Goal: Task Accomplishment & Management: Manage account settings

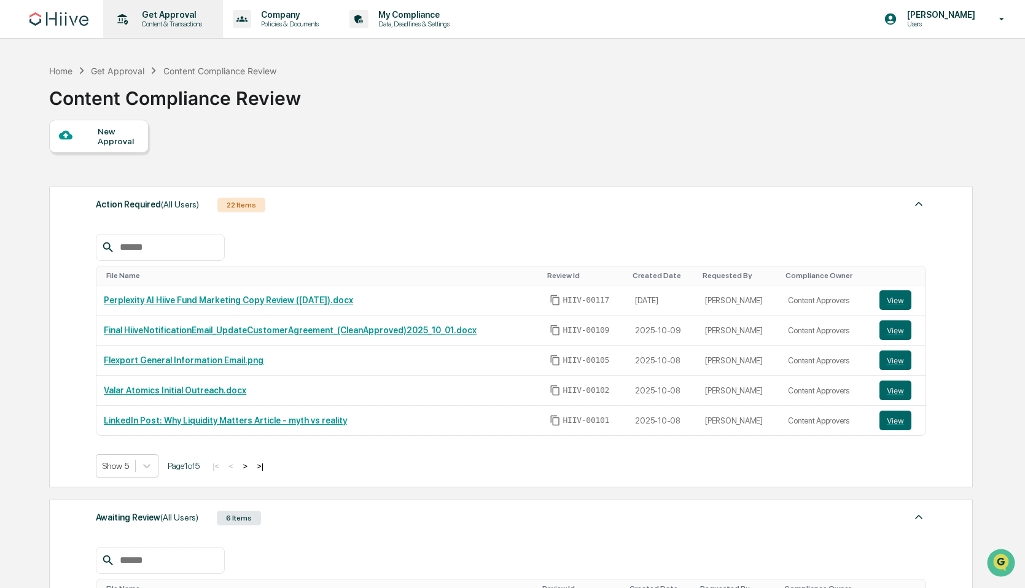
click at [152, 21] on p "Content & Transactions" at bounding box center [170, 24] width 76 height 9
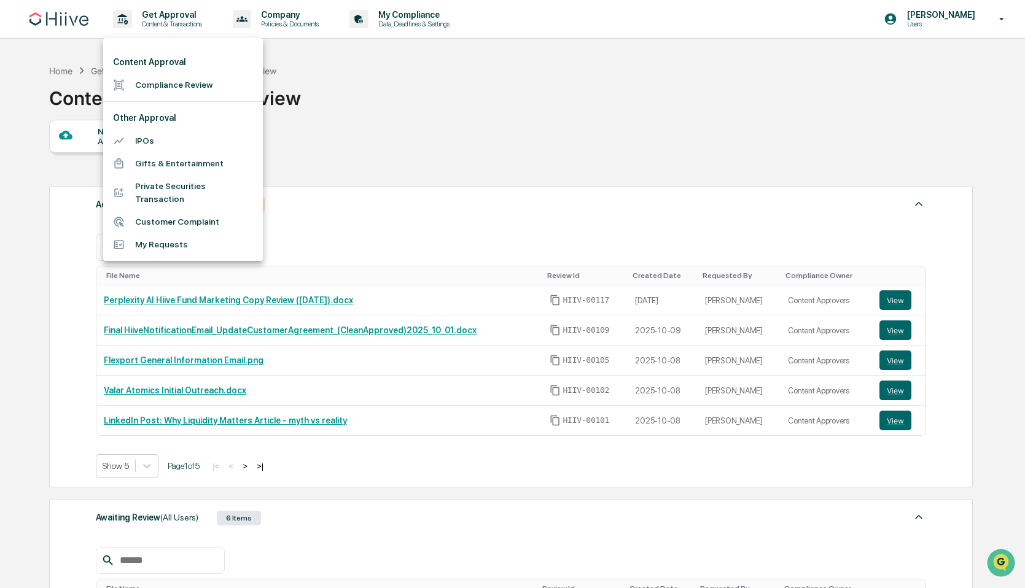
click at [166, 247] on li "My Requests" at bounding box center [183, 244] width 160 height 23
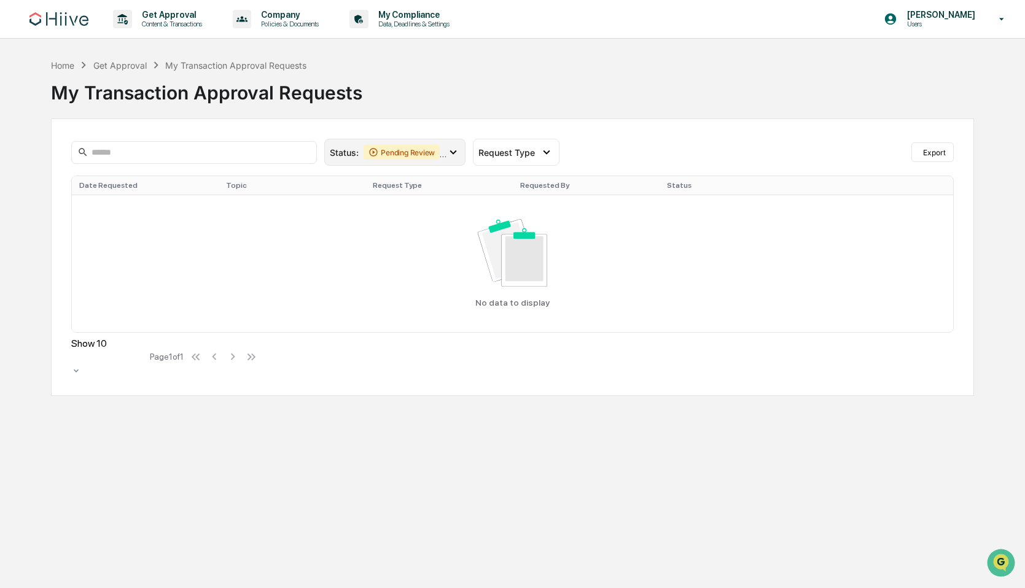
click at [432, 151] on div "Pending Review" at bounding box center [402, 152] width 76 height 15
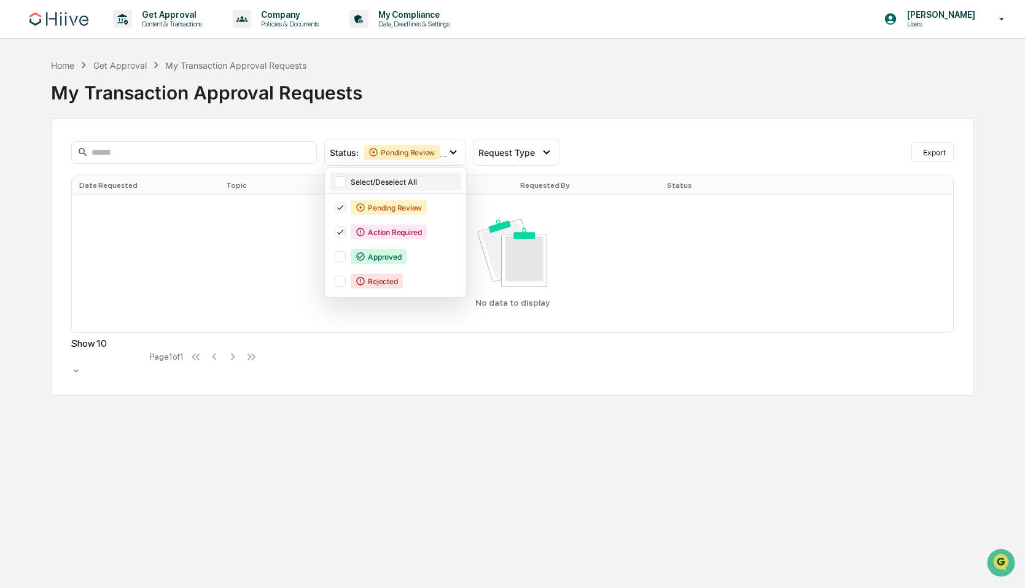
click at [342, 183] on div at bounding box center [340, 181] width 11 height 11
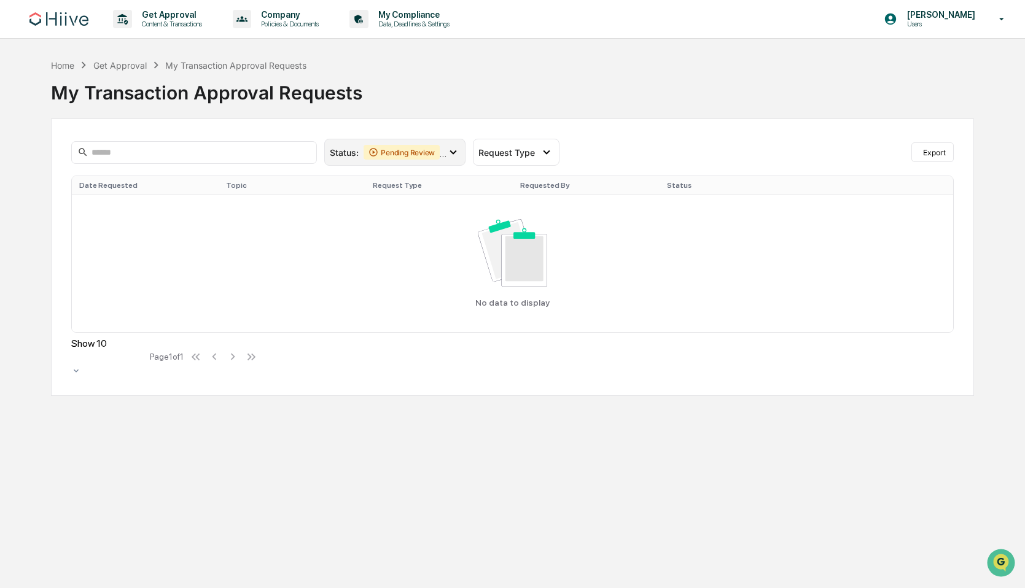
click at [459, 148] on icon at bounding box center [454, 153] width 14 height 14
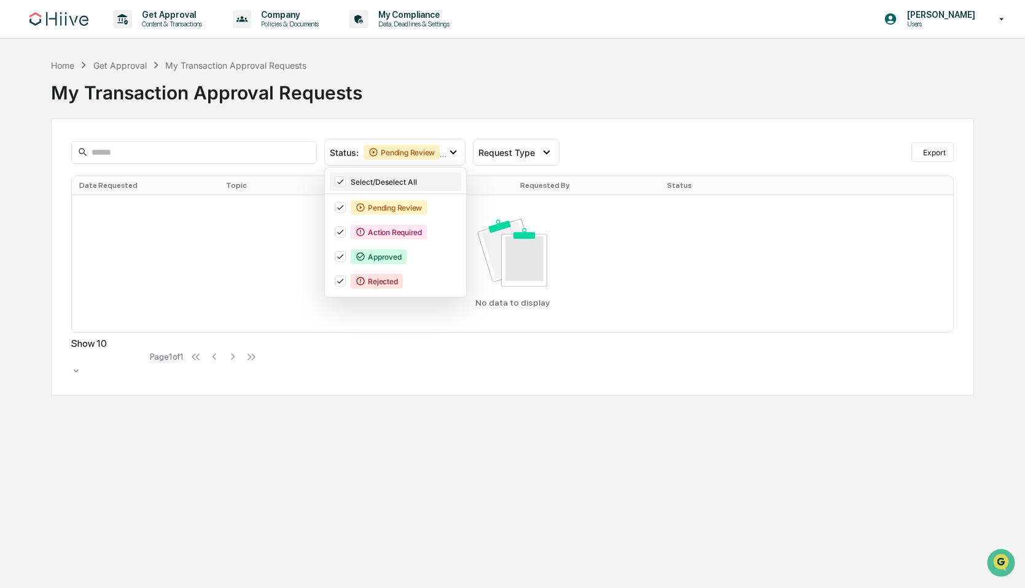
click at [346, 185] on icon at bounding box center [341, 182] width 14 height 9
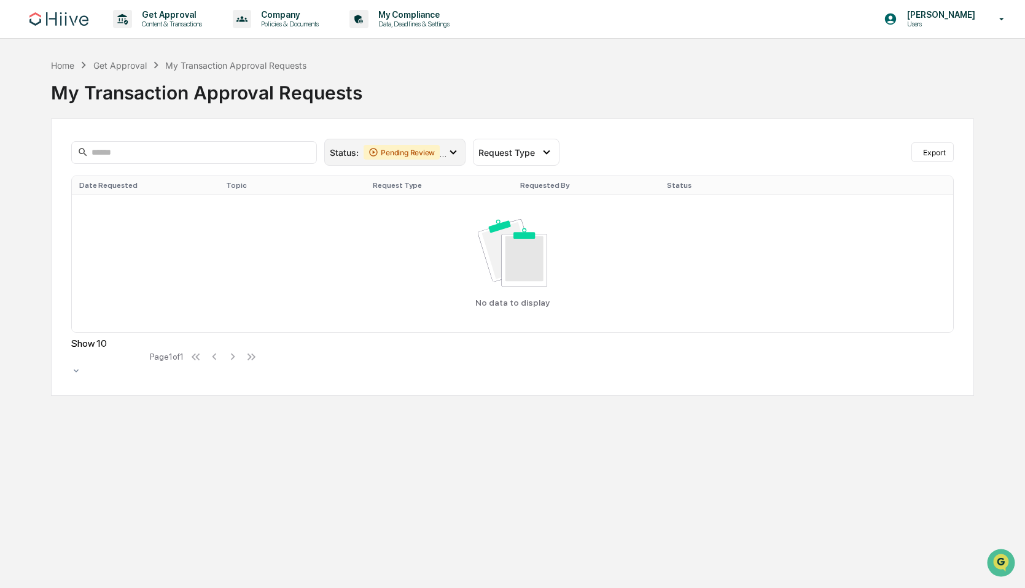
click at [453, 155] on icon at bounding box center [454, 153] width 14 height 14
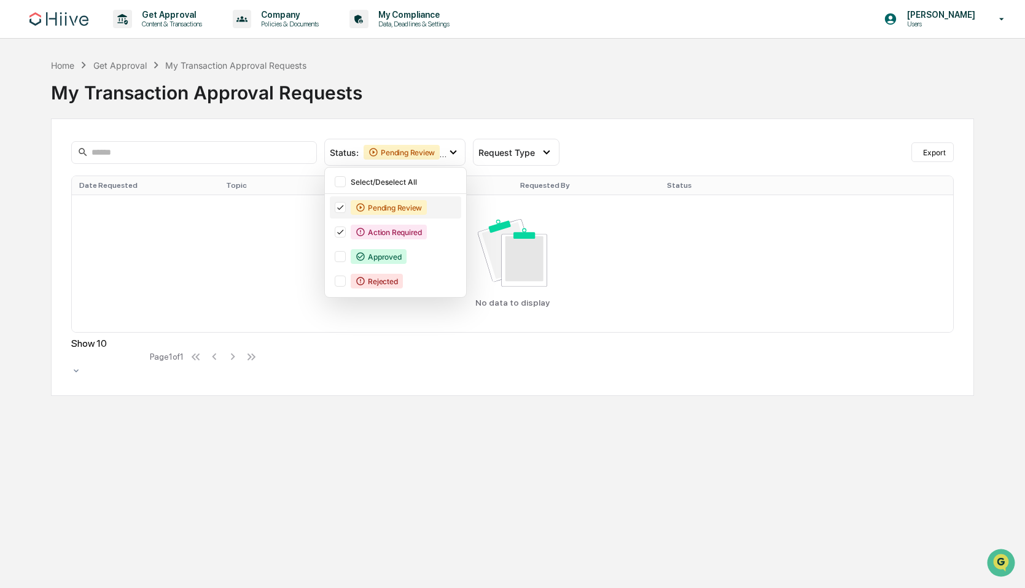
click at [342, 207] on icon at bounding box center [340, 208] width 6 height 5
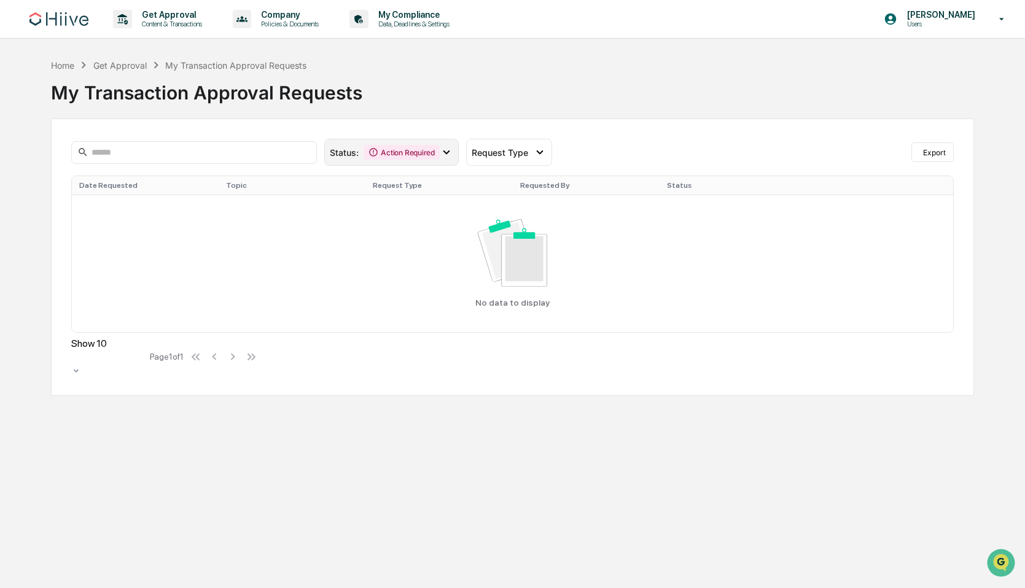
click at [440, 157] on icon at bounding box center [447, 153] width 14 height 14
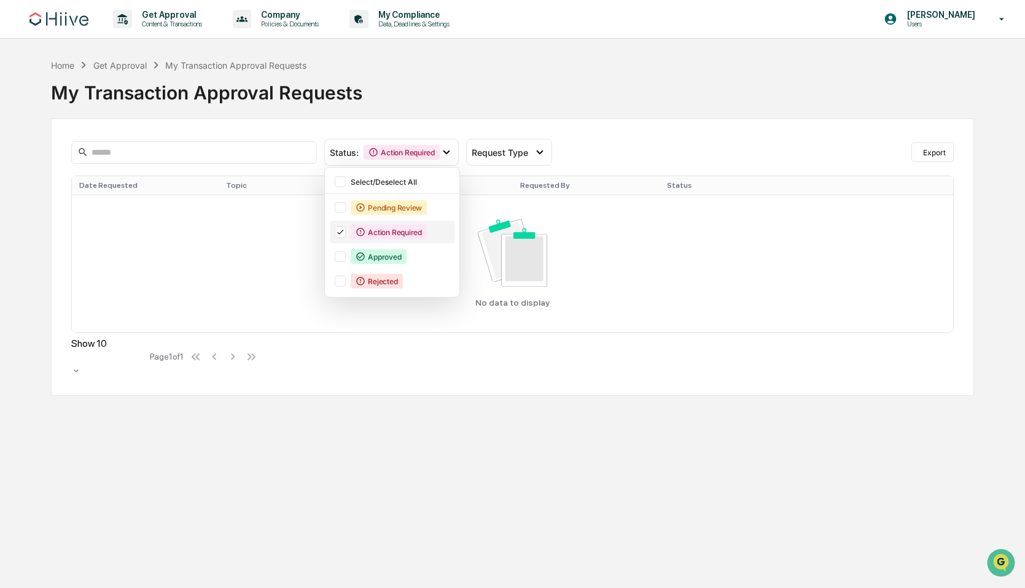
click at [341, 233] on icon at bounding box center [340, 232] width 6 height 5
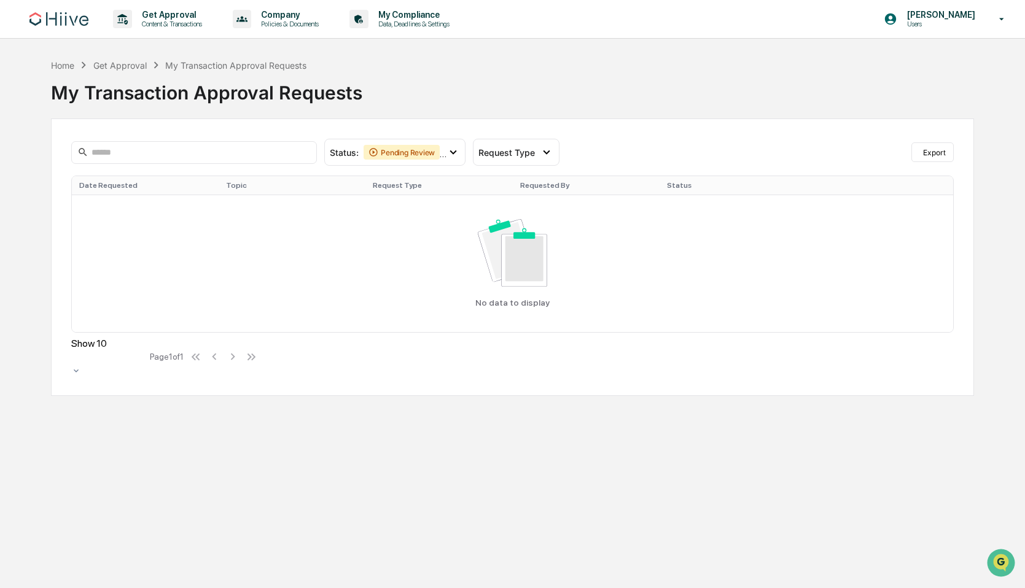
click at [577, 79] on div "My Transaction Approval Requests" at bounding box center [512, 88] width 923 height 32
click at [551, 138] on div "Status : Pending Review Action Required Select/Deselect All Pending Review Acti…" at bounding box center [512, 258] width 923 height 278
click at [547, 149] on icon at bounding box center [547, 153] width 14 height 14
click at [598, 125] on div "Status : Pending Review Action Required Select/Deselect All Pending Review Acti…" at bounding box center [512, 258] width 923 height 278
click at [112, 72] on div "My Transaction Approval Requests" at bounding box center [512, 88] width 923 height 32
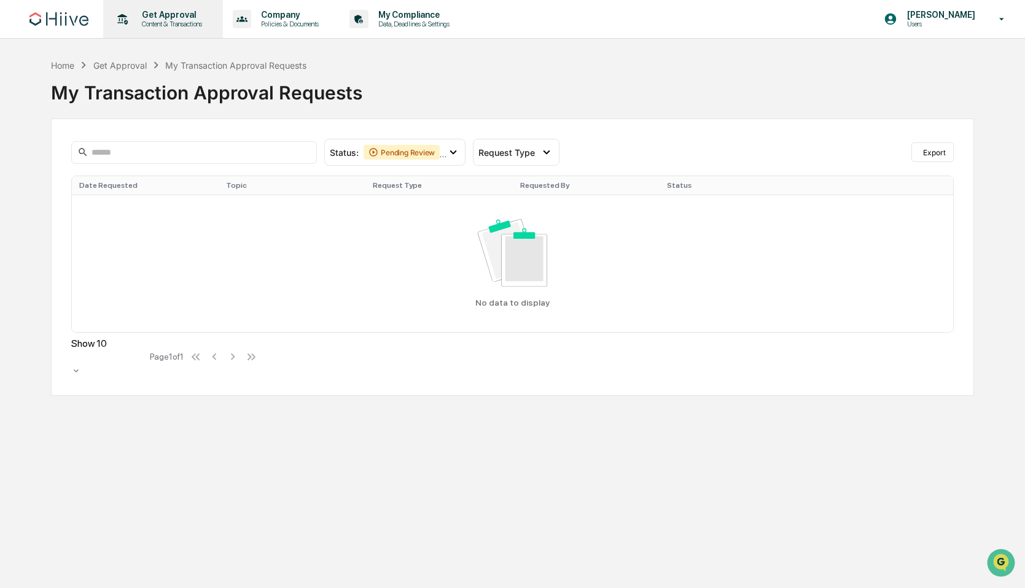
click at [136, 29] on div "Get Approval Content & Transactions" at bounding box center [161, 19] width 107 height 38
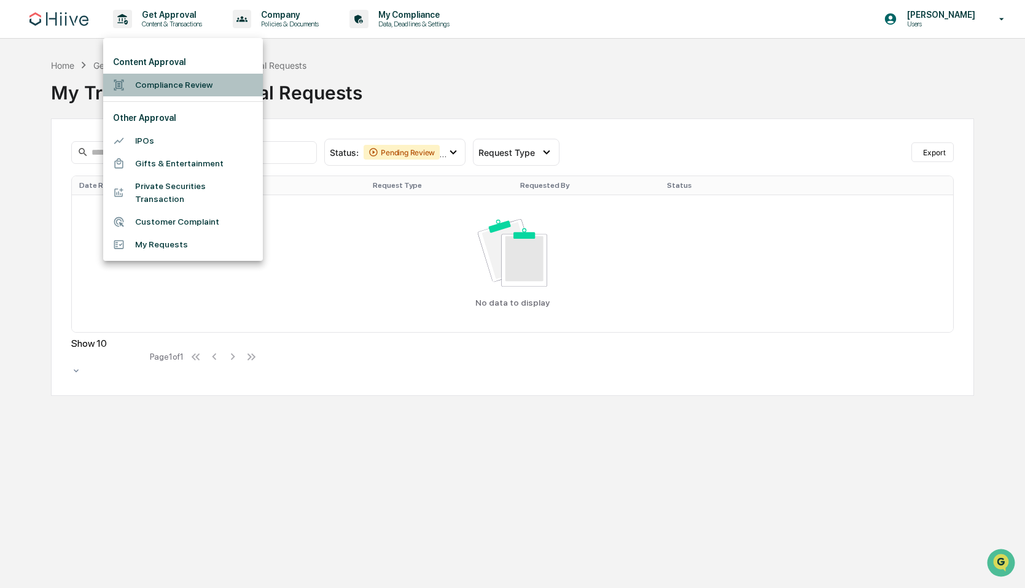
click at [162, 87] on li "Compliance Review" at bounding box center [183, 85] width 160 height 23
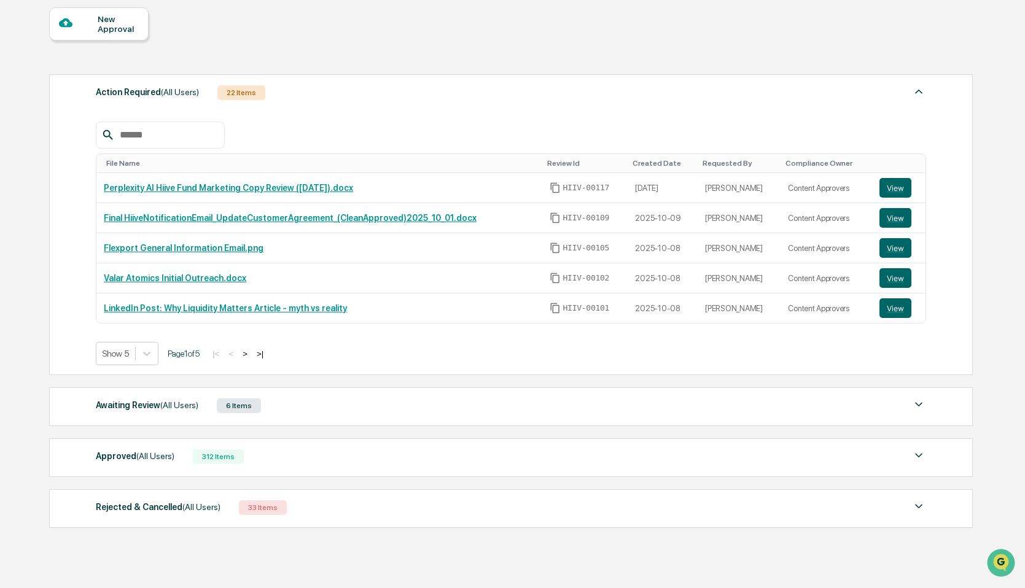
scroll to position [151, 0]
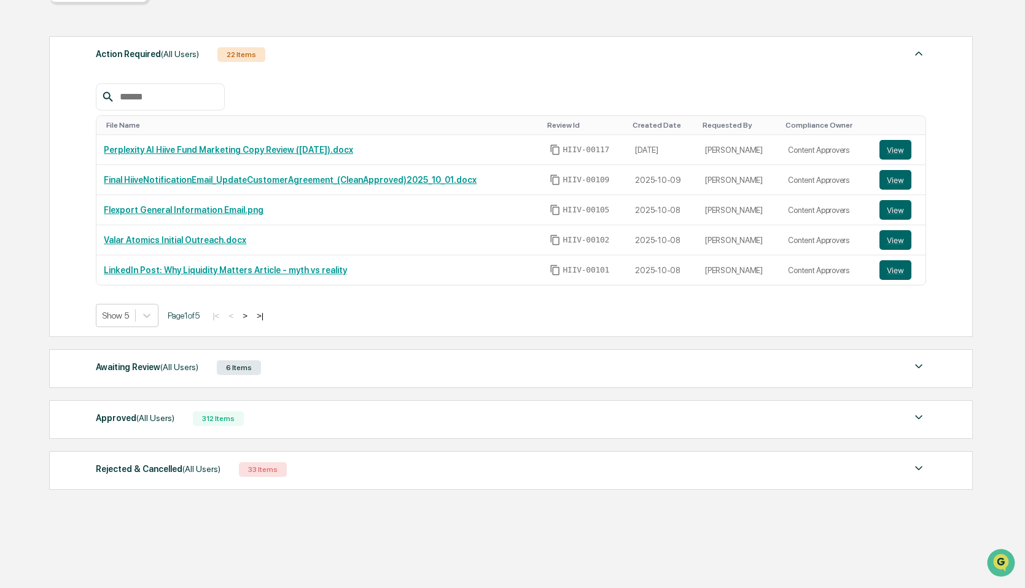
click at [298, 361] on div "Awaiting Review (All Users) 6 Items" at bounding box center [511, 367] width 830 height 17
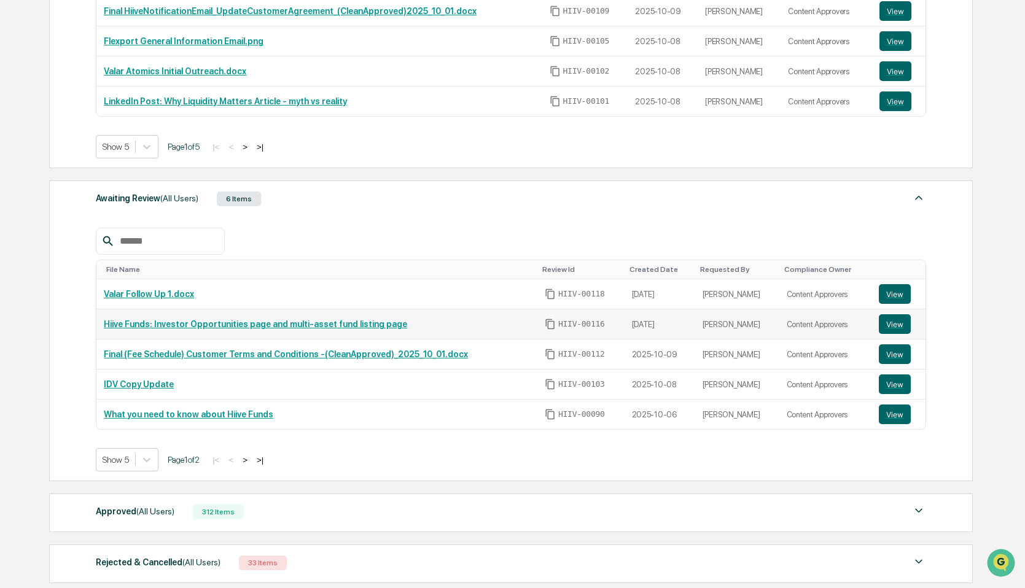
scroll to position [413, 0]
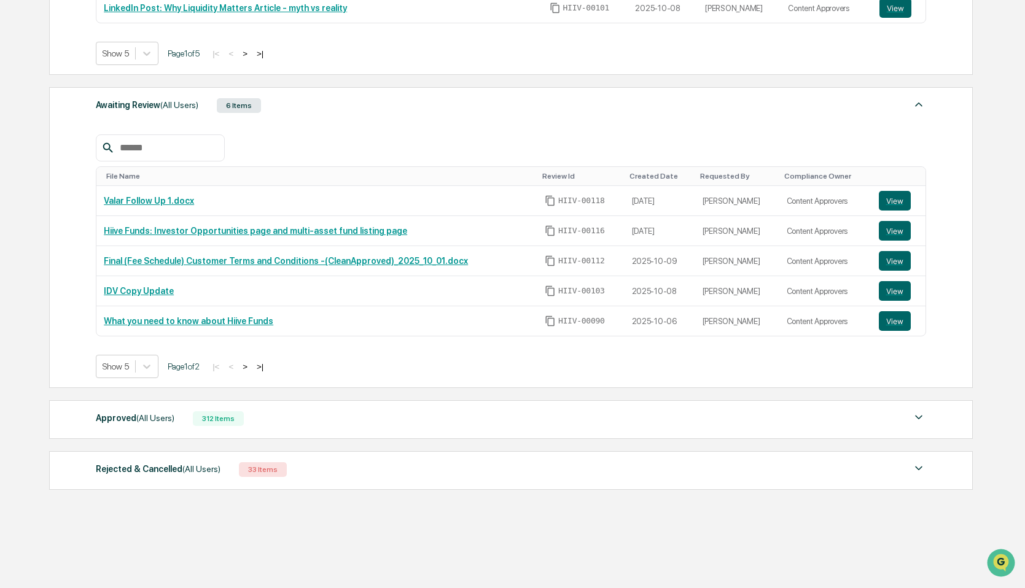
click at [256, 412] on div "Approved (All Users) 312 Items" at bounding box center [511, 418] width 830 height 17
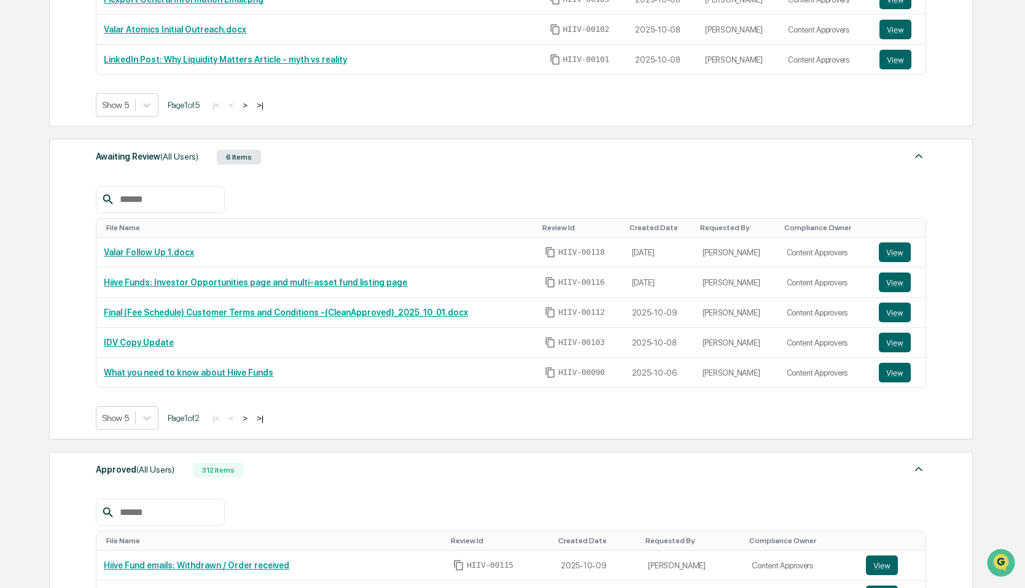
scroll to position [356, 0]
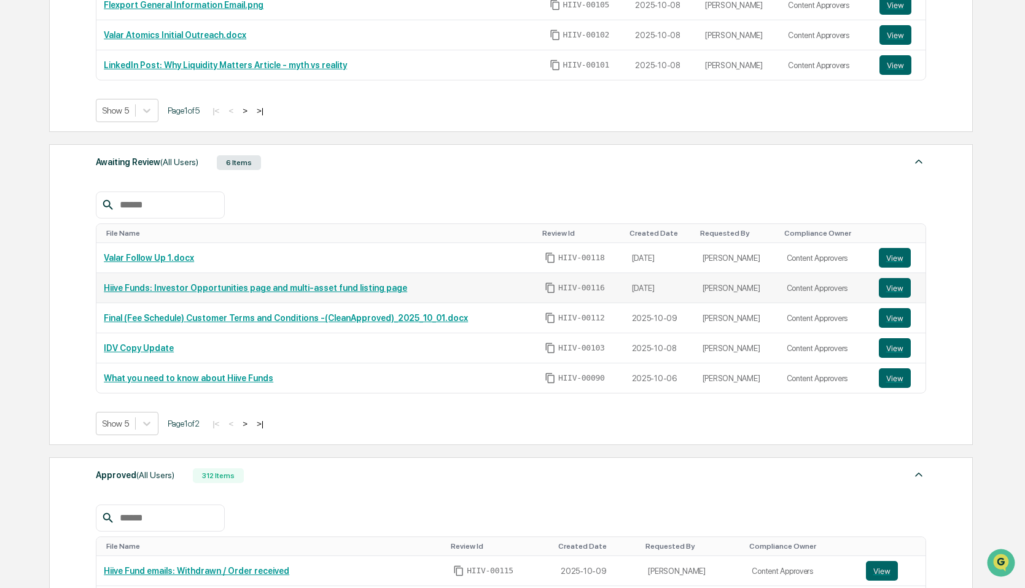
click at [173, 287] on link "Hiive Funds: Investor Opportunities page and multi-asset fund listing page" at bounding box center [255, 288] width 303 height 10
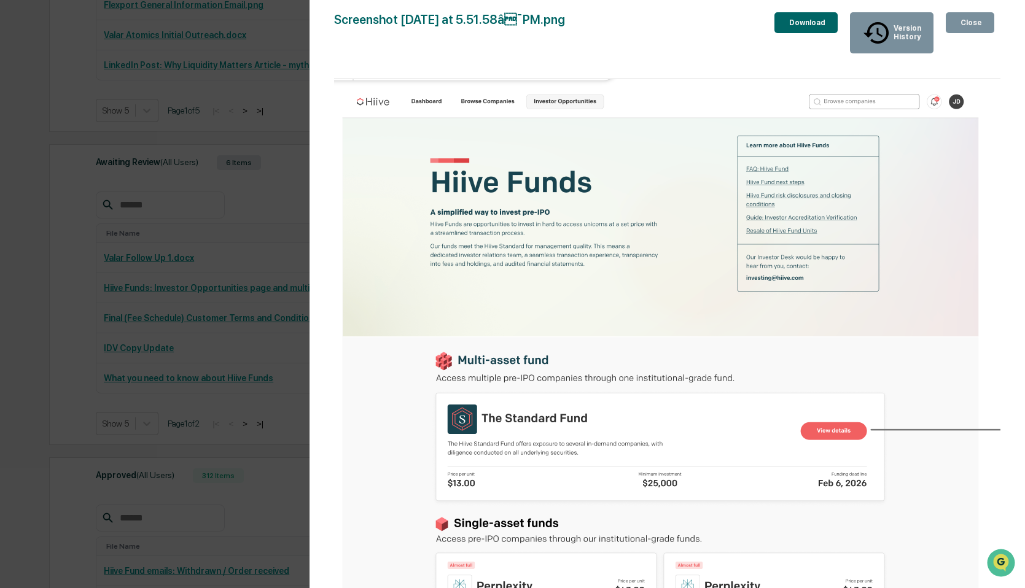
click at [958, 23] on icon "button" at bounding box center [958, 23] width 0 height 0
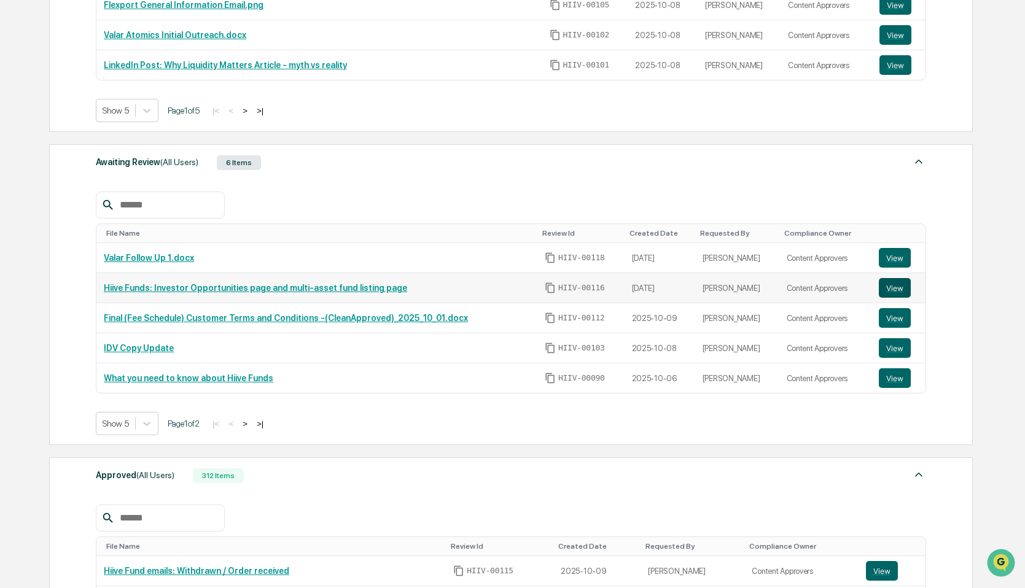
click at [896, 291] on button "View" at bounding box center [895, 288] width 32 height 20
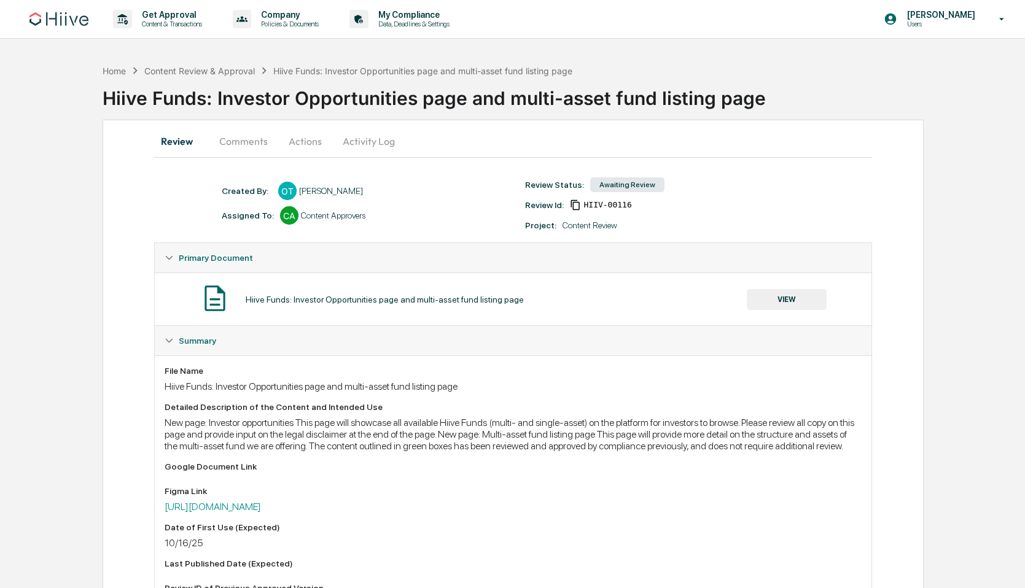
click at [252, 141] on button "Comments" at bounding box center [243, 141] width 68 height 29
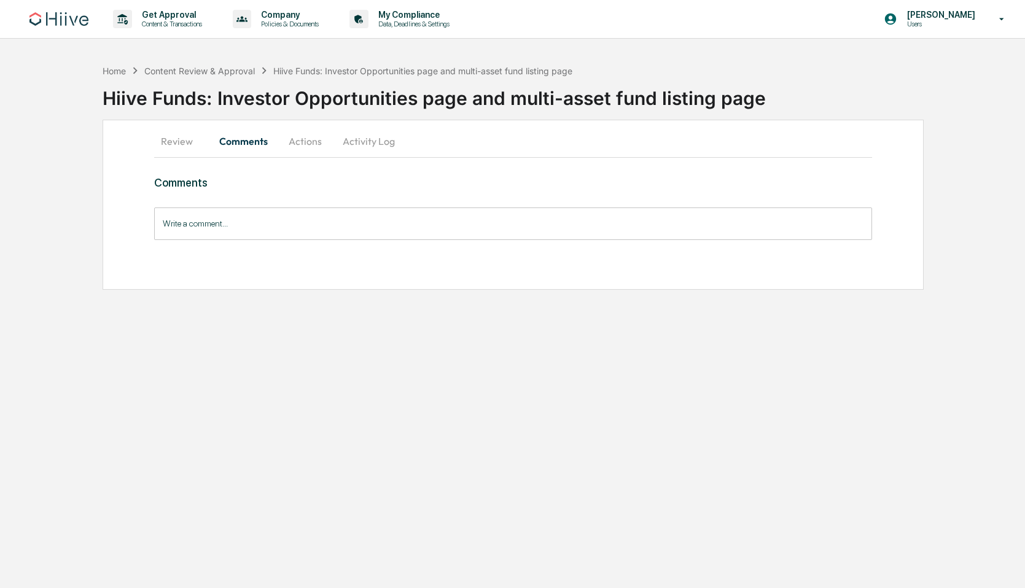
click at [307, 139] on button "Actions" at bounding box center [305, 141] width 55 height 29
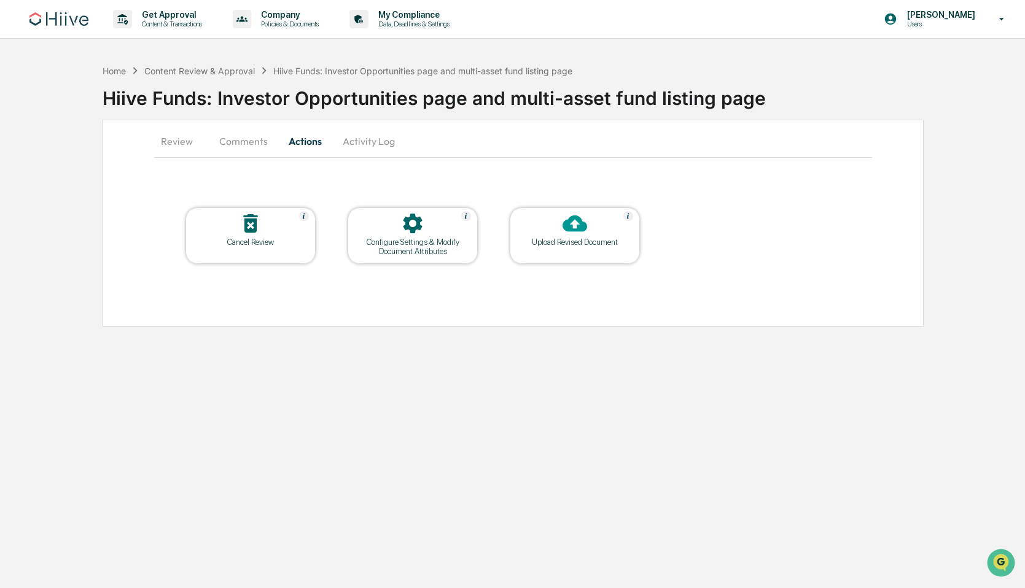
click at [184, 142] on button "Review" at bounding box center [181, 141] width 55 height 29
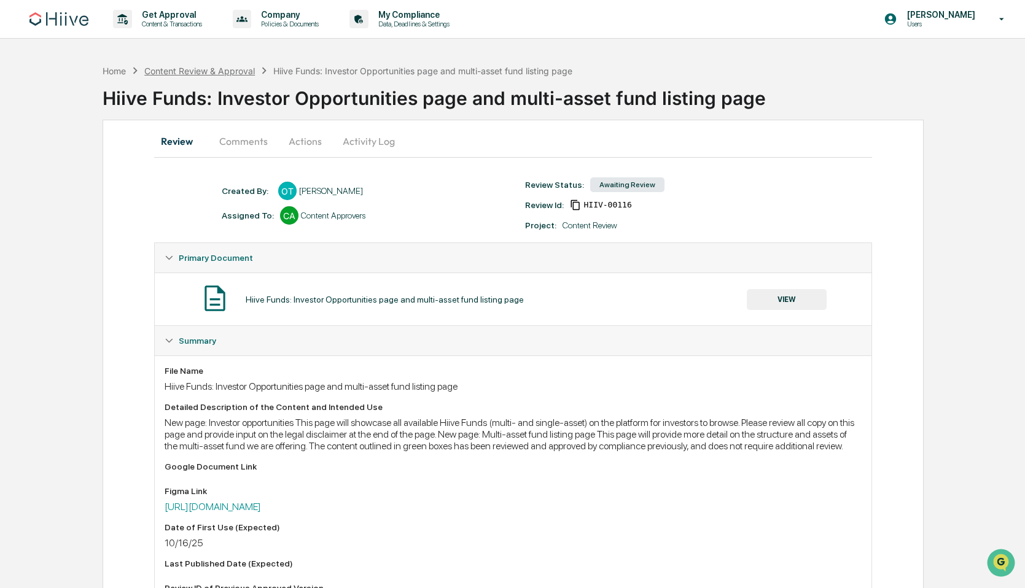
click at [246, 73] on div "Content Review & Approval" at bounding box center [199, 71] width 111 height 10
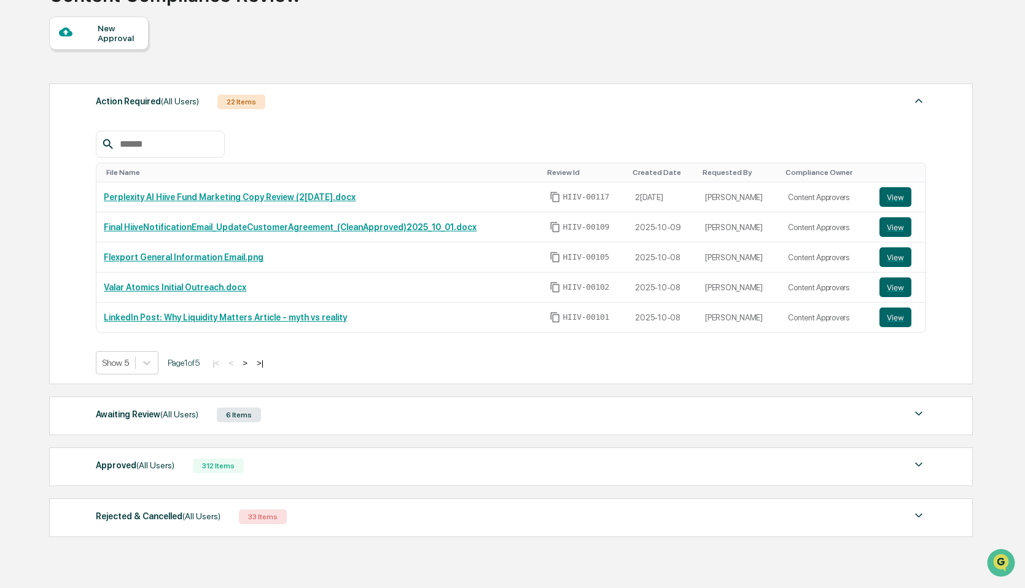
scroll to position [151, 0]
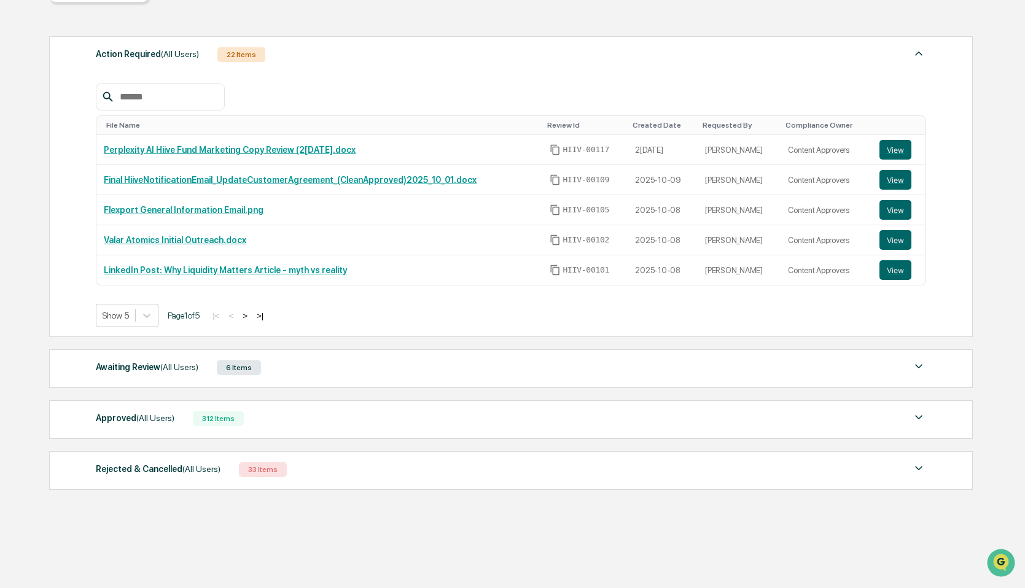
click at [143, 369] on div "Awaiting Review (All Users)" at bounding box center [147, 367] width 103 height 16
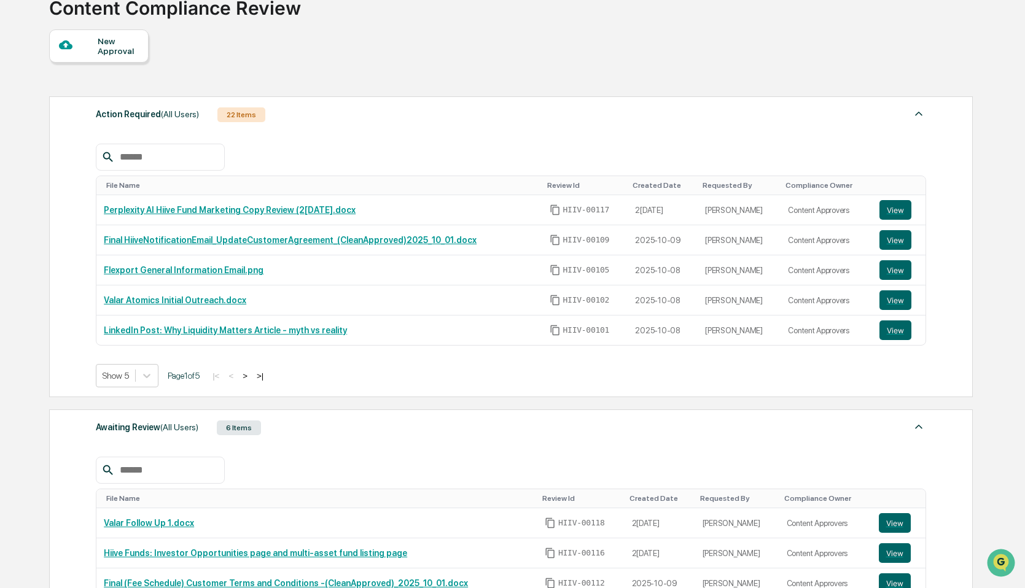
scroll to position [90, 0]
click at [251, 378] on button ">" at bounding box center [245, 377] width 12 height 10
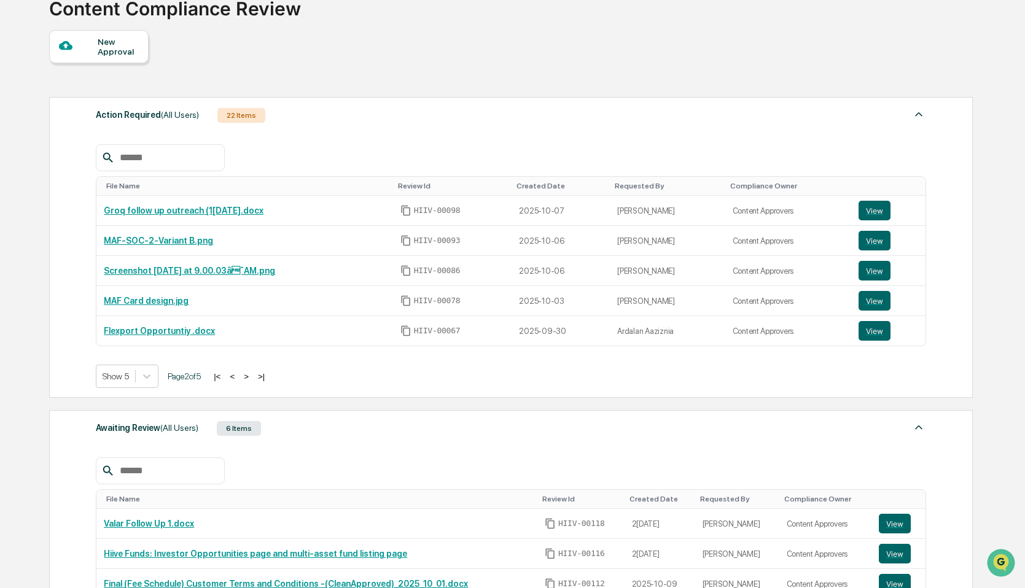
click at [252, 378] on button ">" at bounding box center [246, 377] width 12 height 10
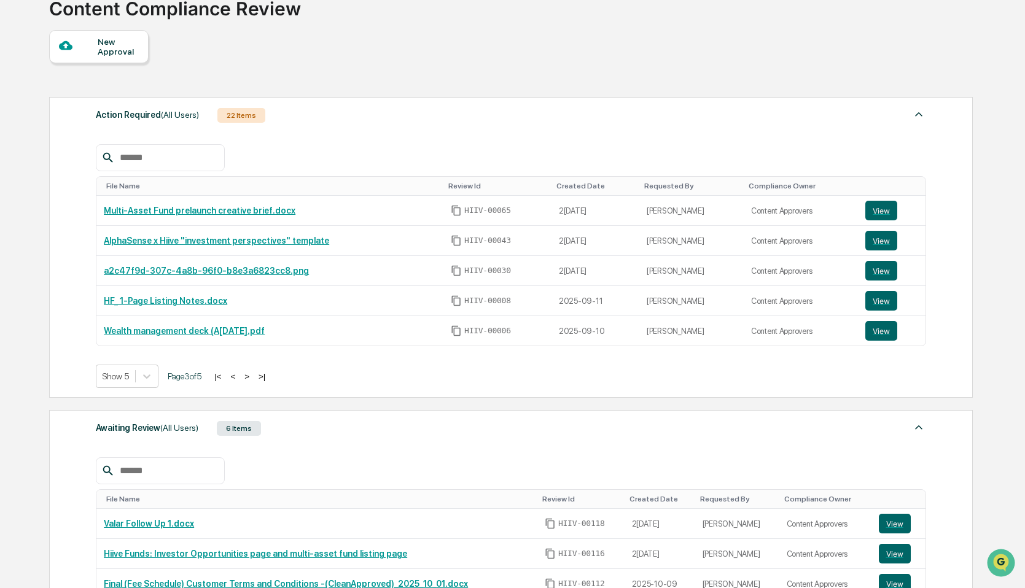
click at [253, 378] on button ">" at bounding box center [247, 377] width 12 height 10
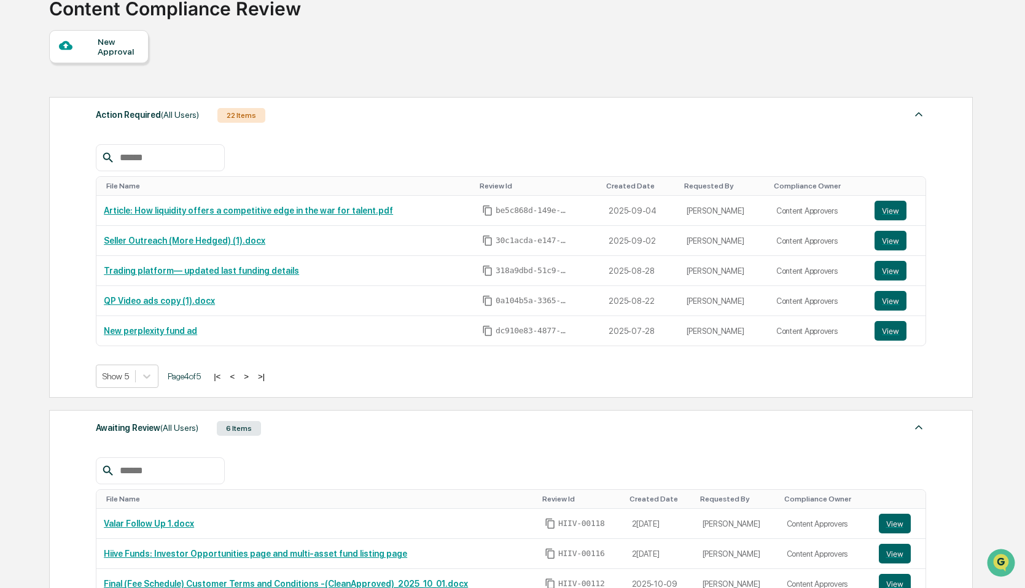
click at [252, 378] on button ">" at bounding box center [246, 377] width 12 height 10
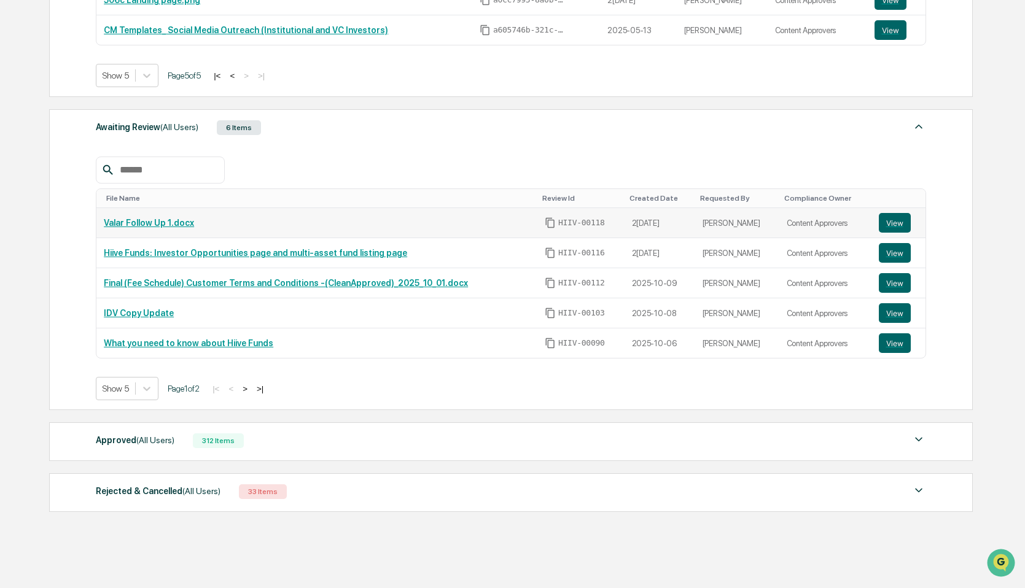
scroll to position [323, 0]
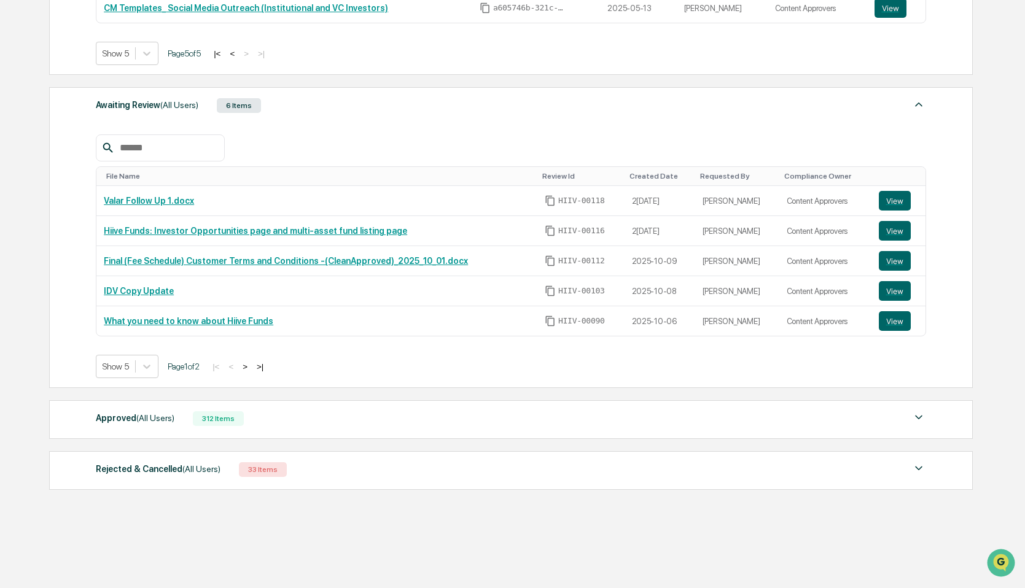
click at [301, 409] on div "Approved (All Users) 312 Items File Name Review Id Created Date Requested By Co…" at bounding box center [511, 419] width 924 height 39
click at [155, 424] on div "Approved (All Users)" at bounding box center [135, 418] width 79 height 16
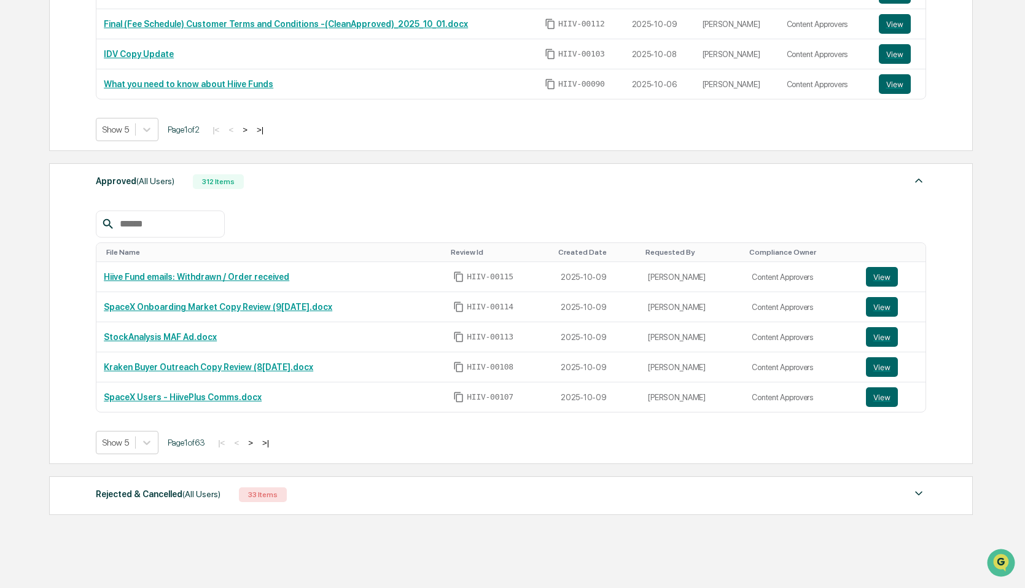
scroll to position [562, 0]
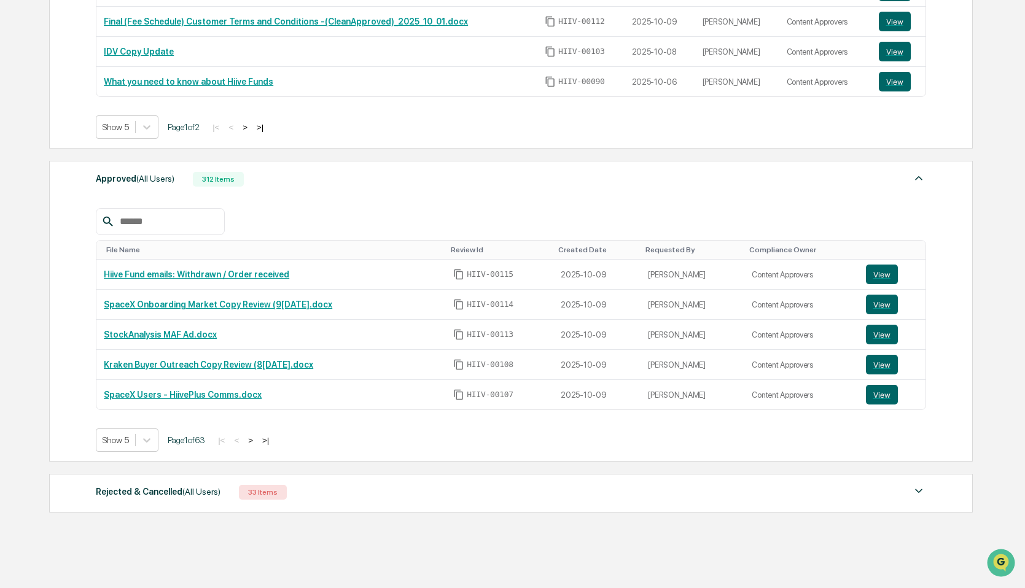
click at [257, 436] on button ">" at bounding box center [250, 440] width 12 height 10
click at [322, 502] on div "Rejected & Cancelled (All Users) 33 Items File Name Review Id Created Date Requ…" at bounding box center [511, 493] width 924 height 39
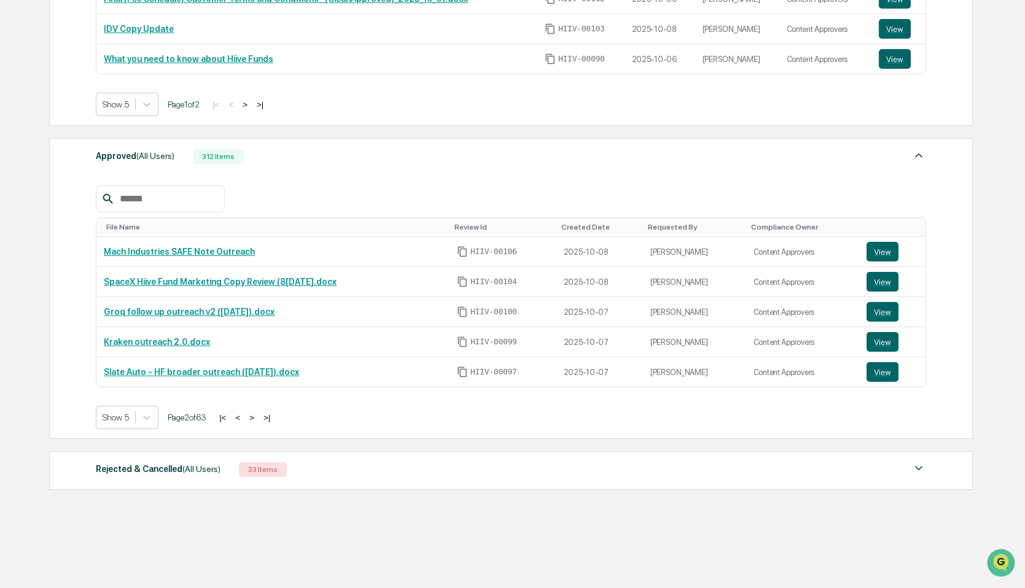
click at [352, 465] on div "Rejected & Cancelled (All Users) 33 Items" at bounding box center [511, 469] width 830 height 17
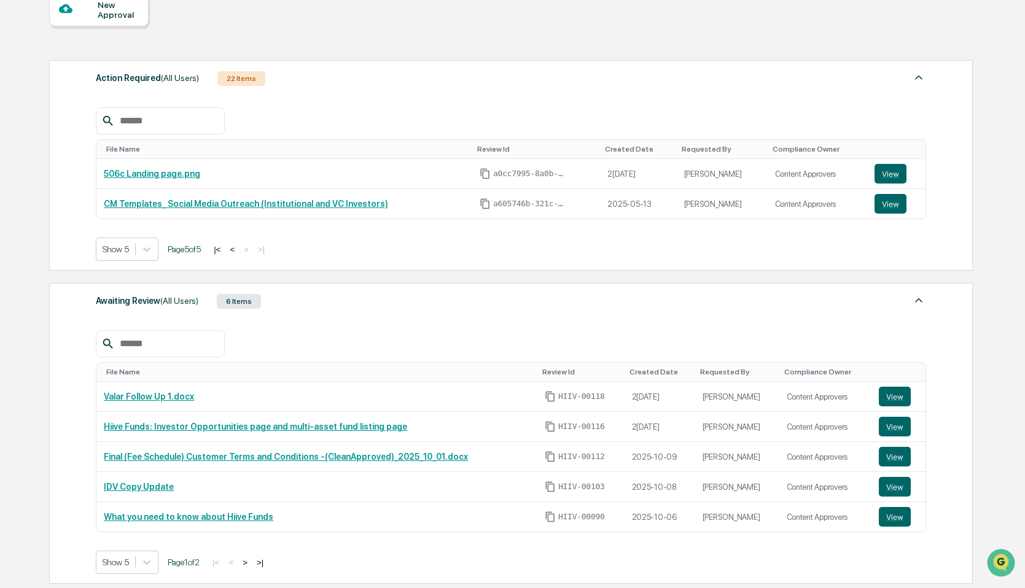
scroll to position [120, 0]
